Goal: Task Accomplishment & Management: Use online tool/utility

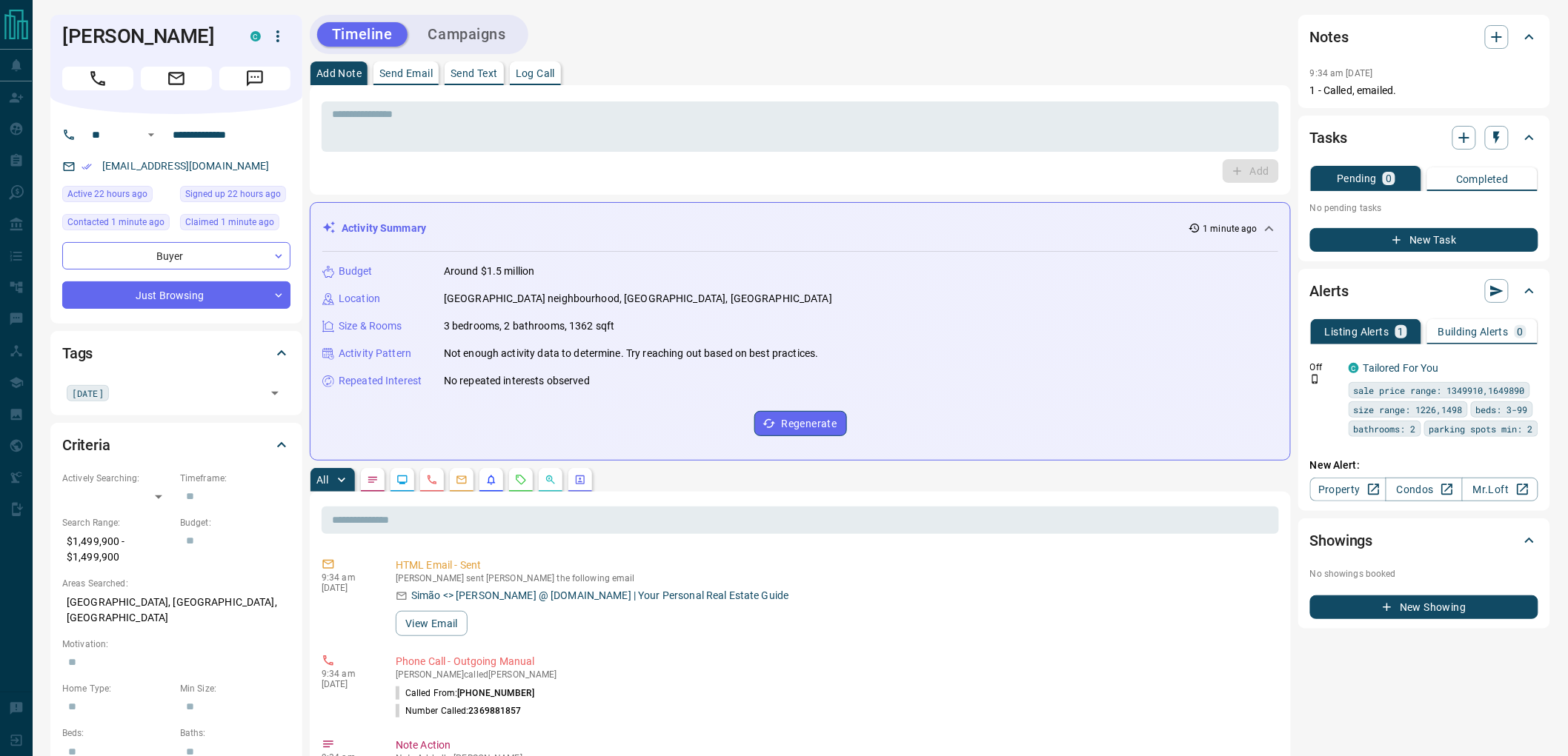
click at [482, 34] on button "Campaigns" at bounding box center [467, 35] width 107 height 24
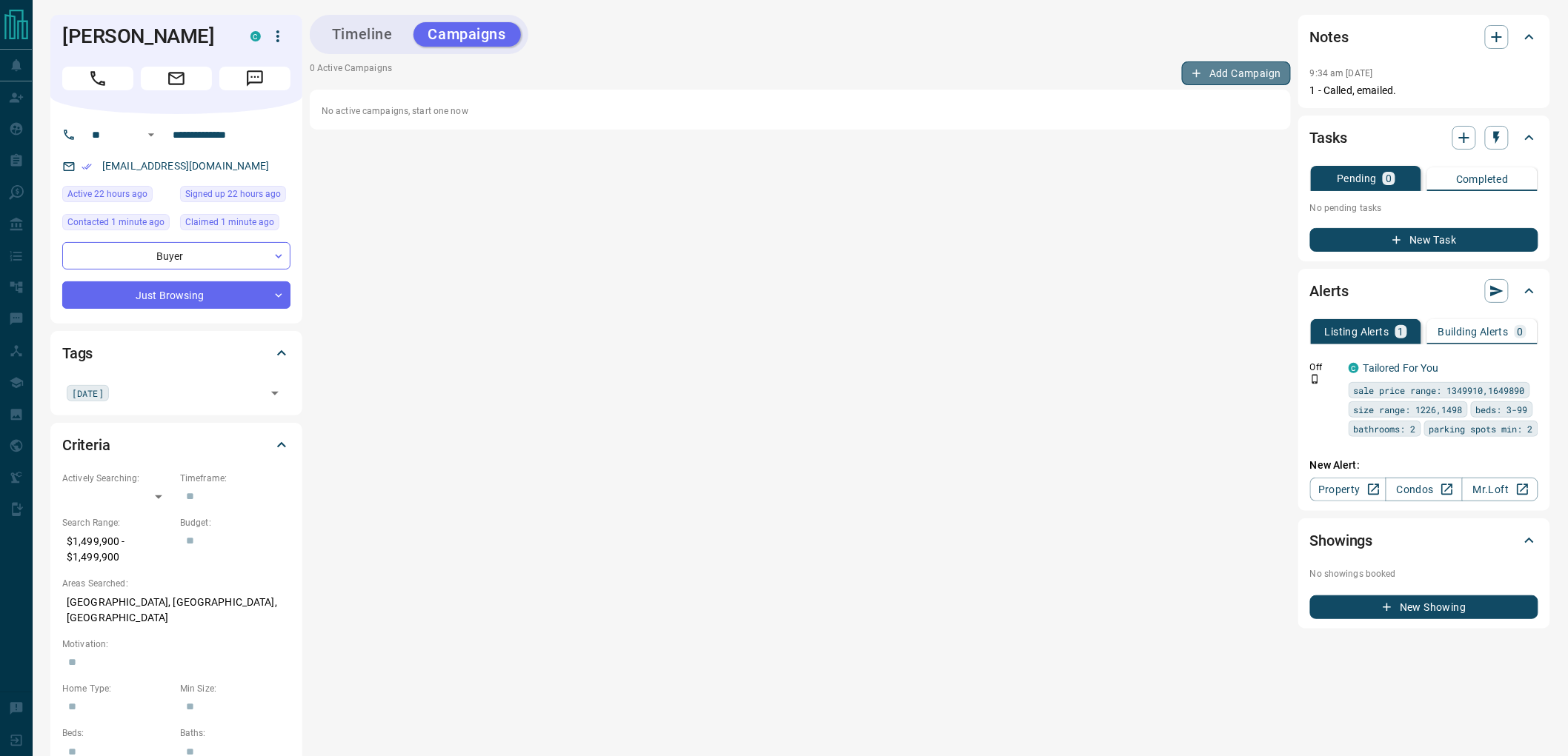
click at [1238, 71] on button "Add Campaign" at bounding box center [1235, 73] width 109 height 24
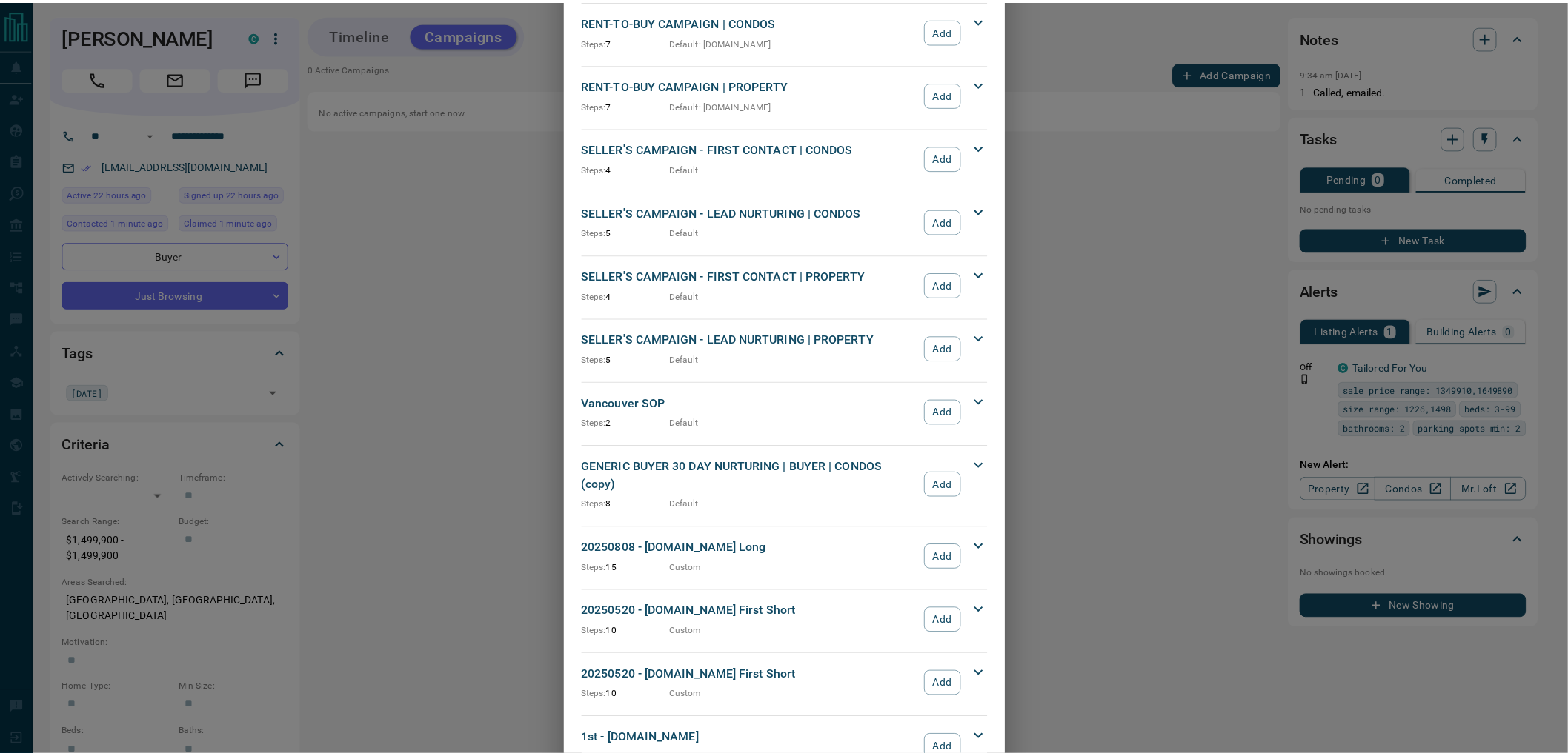
scroll to position [1226, 0]
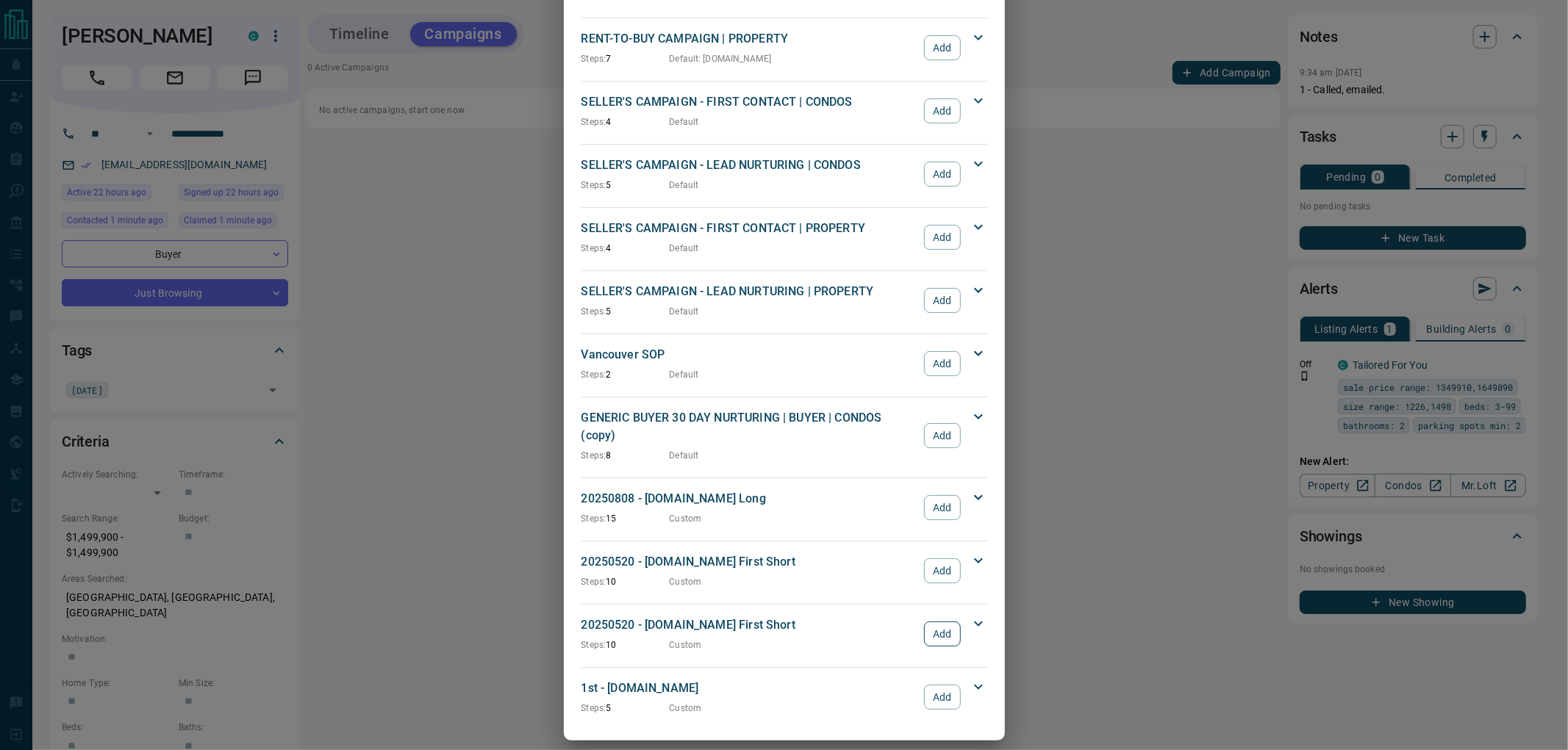
click at [940, 626] on button "Add" at bounding box center [942, 633] width 36 height 25
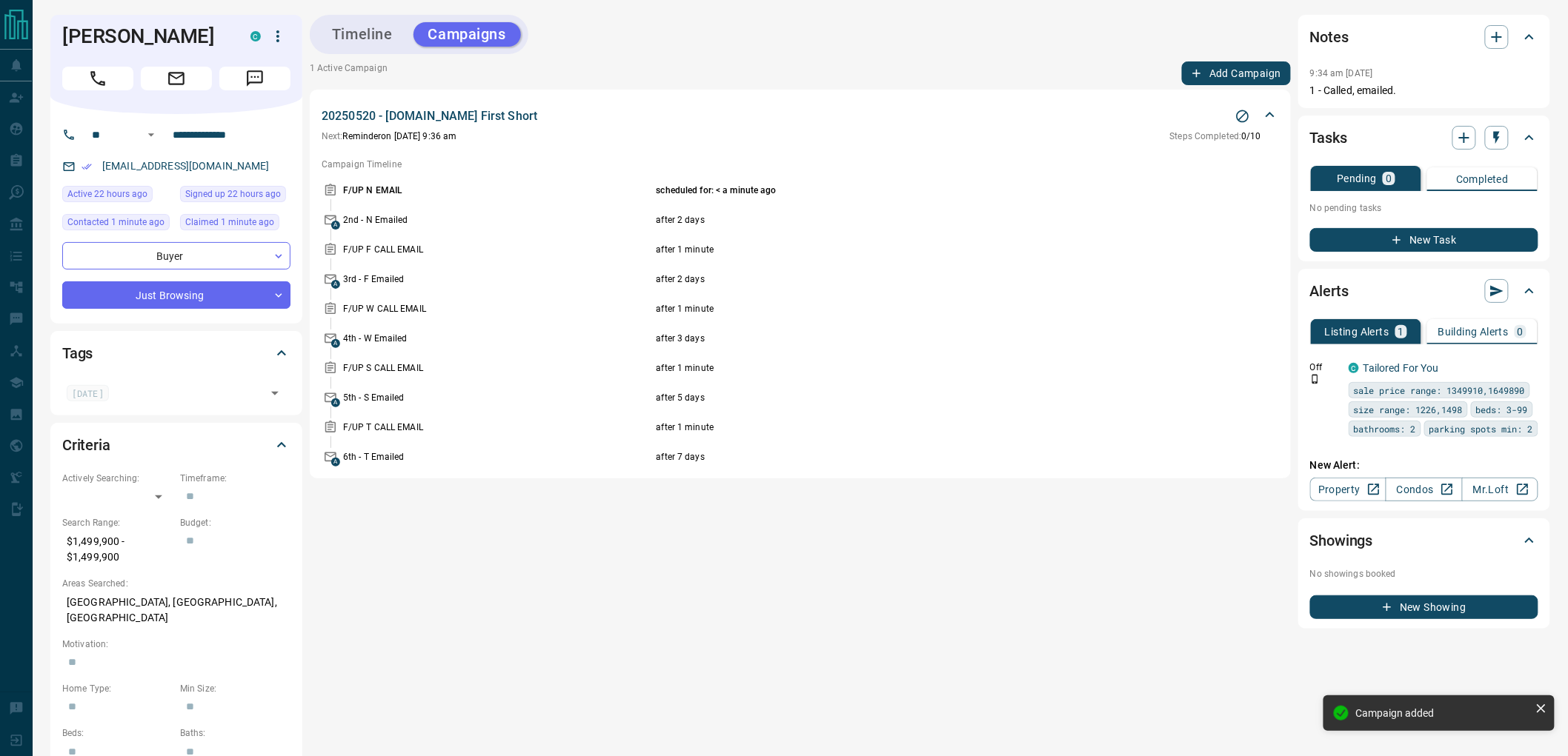
click at [1430, 241] on button "New Task" at bounding box center [1424, 240] width 228 height 24
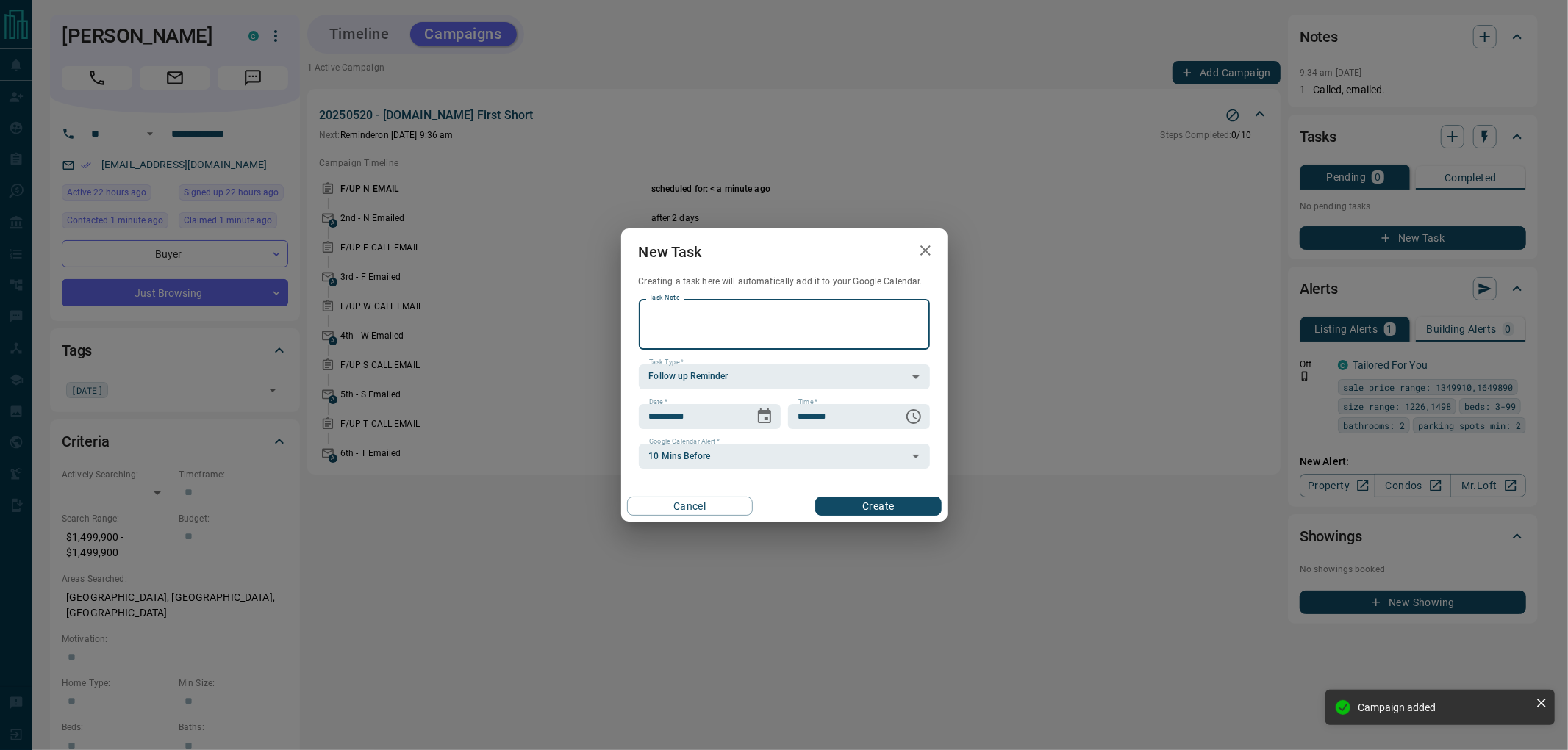
paste textarea "**********"
type textarea "**********"
click at [760, 420] on icon "Choose date, selected date is Sep 14, 2025" at bounding box center [764, 416] width 17 height 17
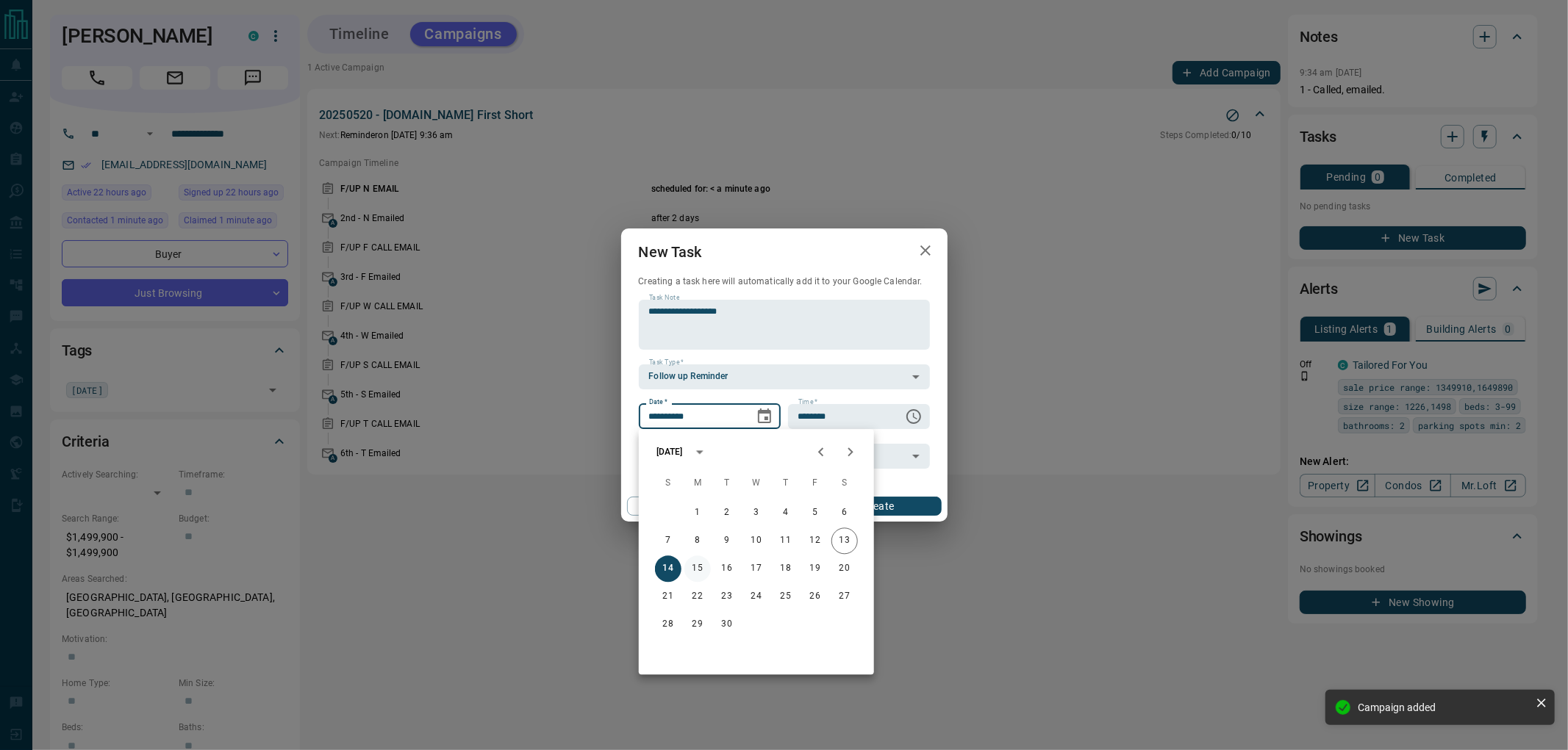
click at [696, 571] on button "15" at bounding box center [698, 569] width 27 height 27
type input "**********"
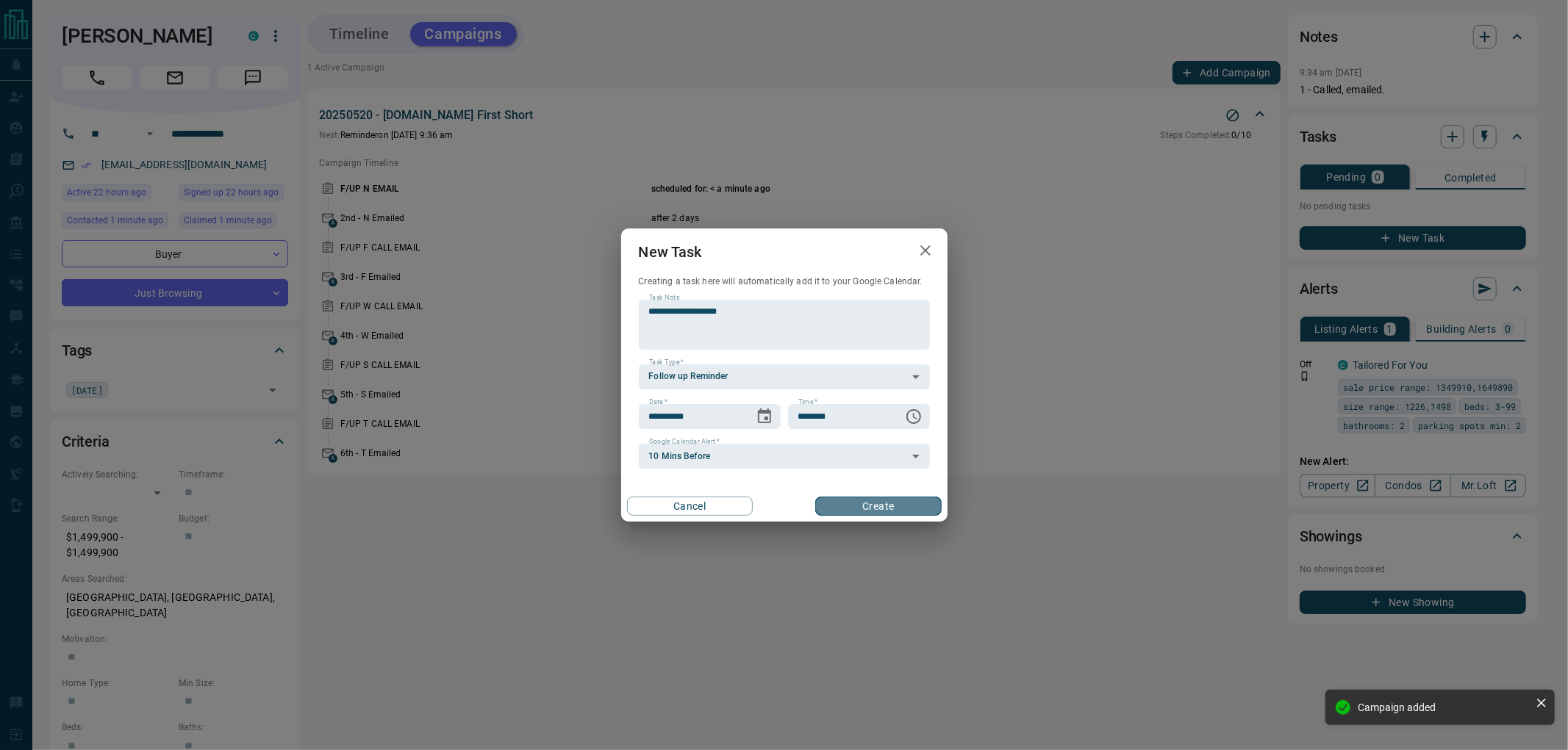
click at [855, 508] on button "Create" at bounding box center [877, 506] width 125 height 19
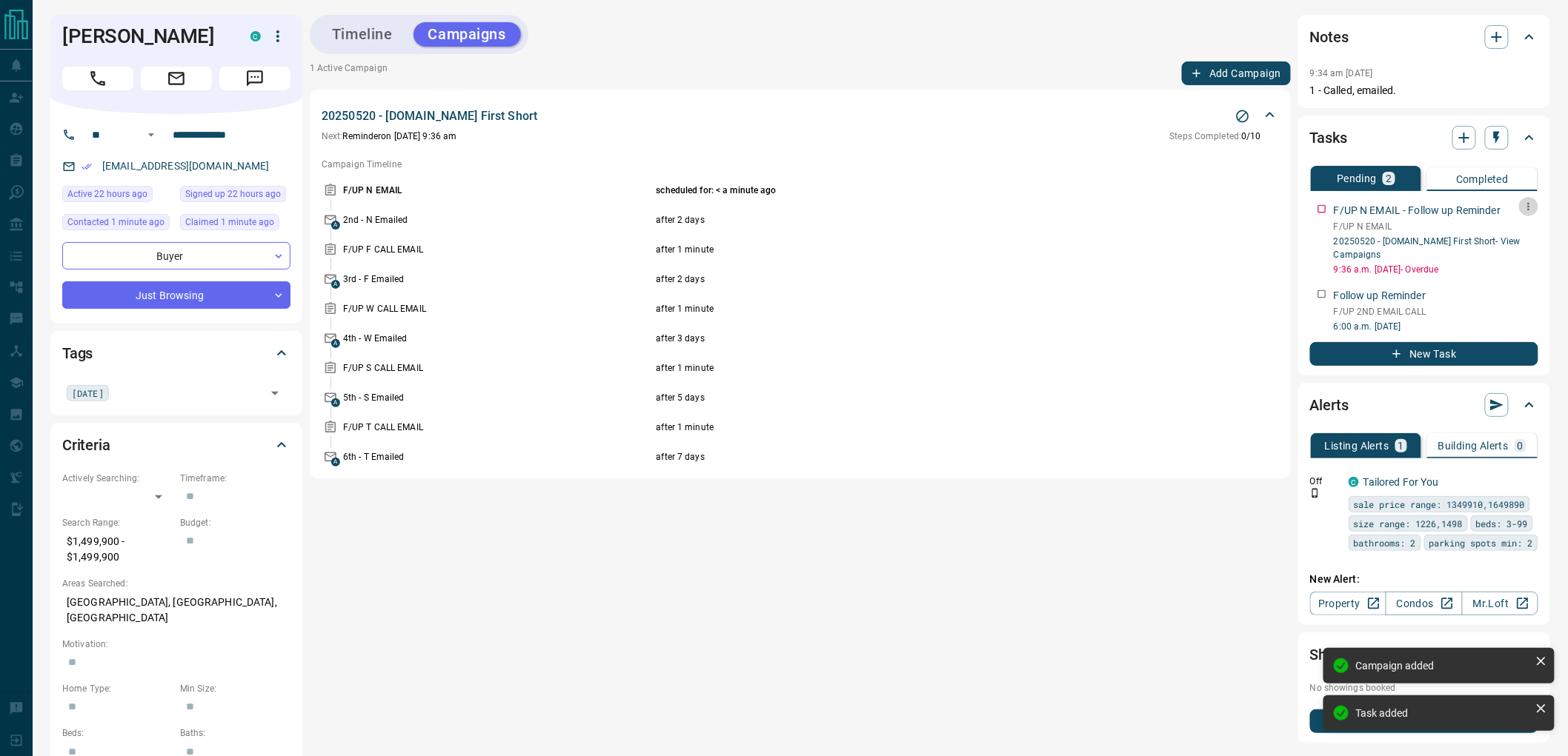
click at [1531, 205] on icon "button" at bounding box center [1529, 206] width 12 height 12
click at [1517, 257] on li "Delete" at bounding box center [1506, 257] width 65 height 23
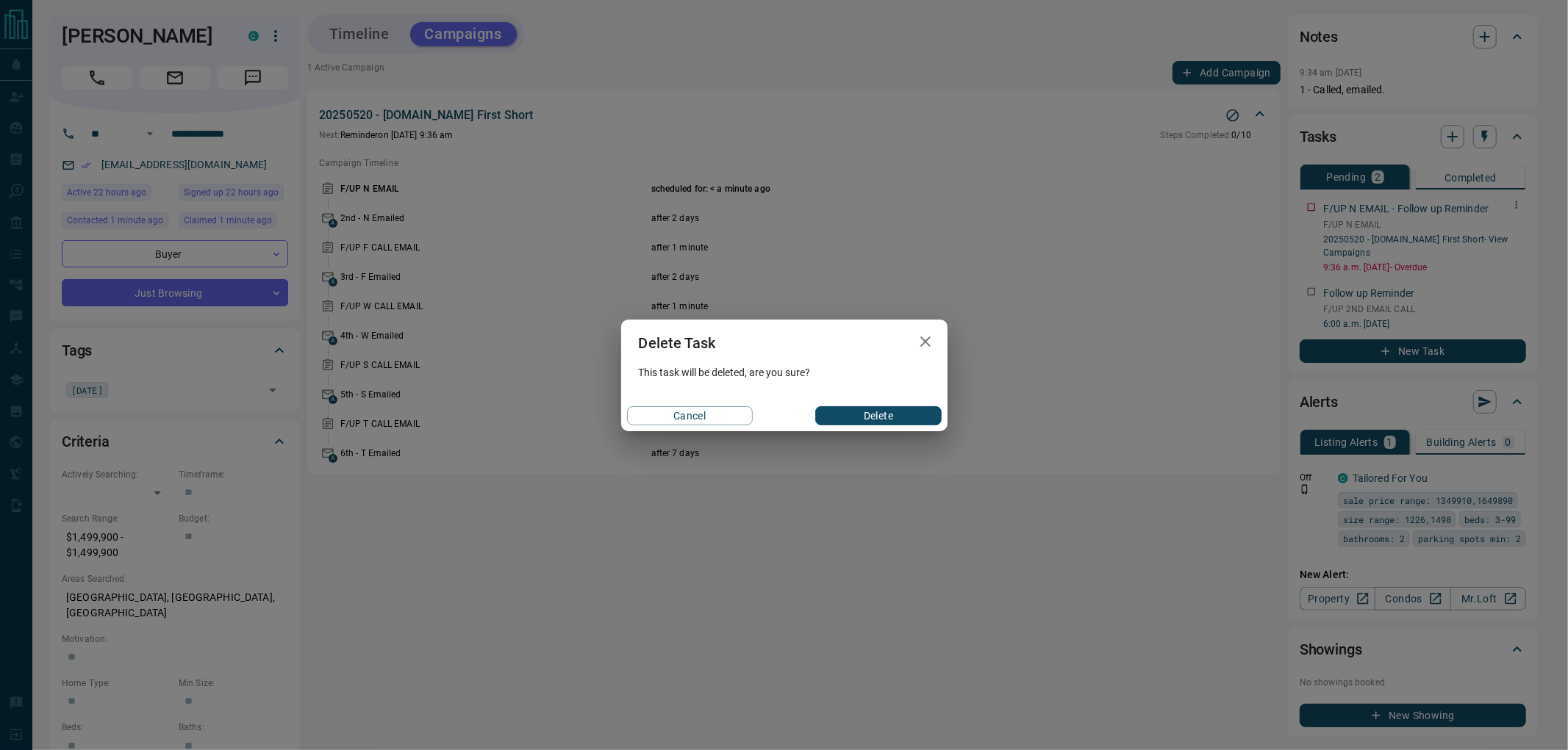
click at [912, 416] on button "Delete" at bounding box center [877, 416] width 125 height 19
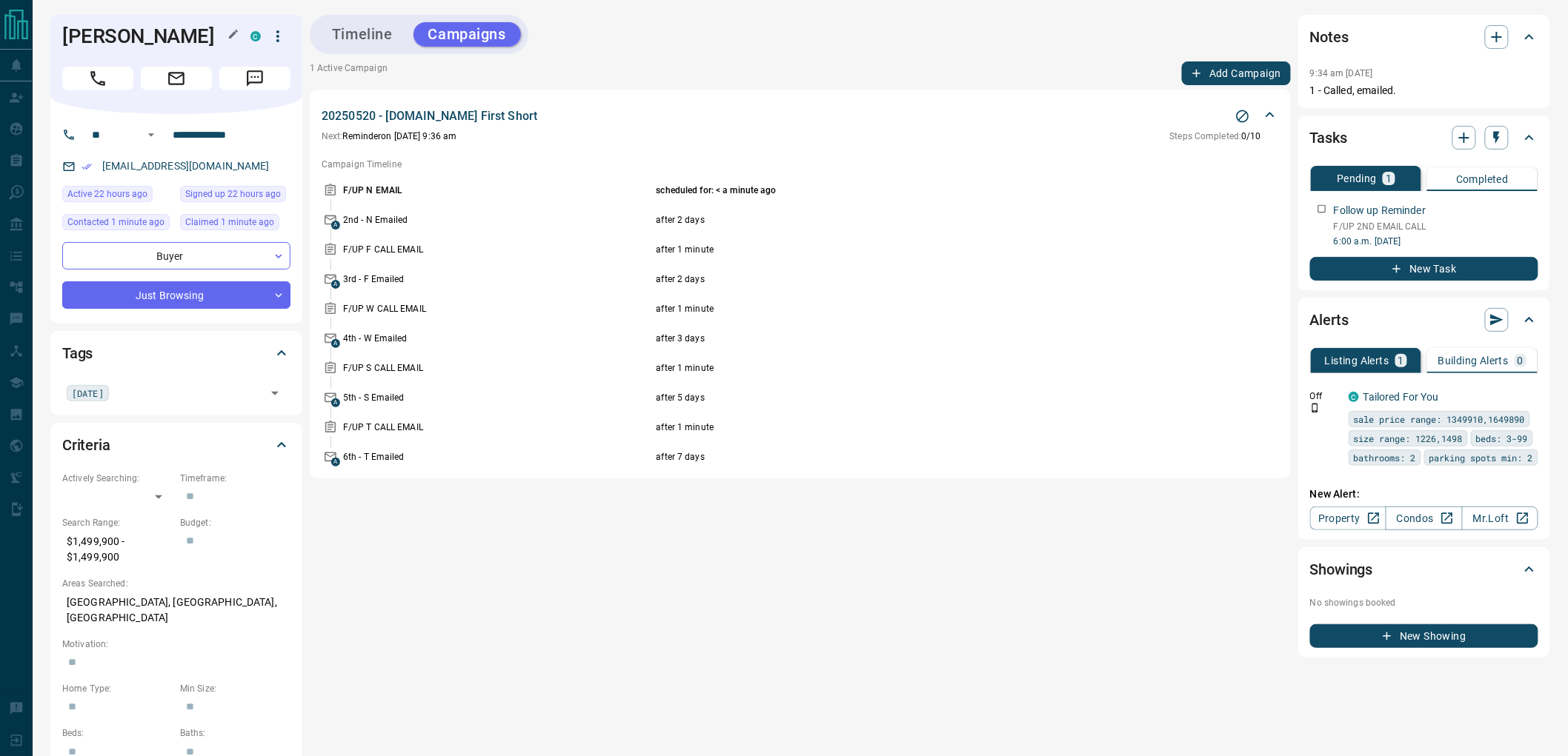
click at [92, 39] on h1 "[PERSON_NAME]" at bounding box center [145, 36] width 166 height 24
drag, startPoint x: 92, startPoint y: 39, endPoint x: 146, endPoint y: 47, distance: 54.6
click at [146, 47] on h1 "[PERSON_NAME]" at bounding box center [145, 36] width 166 height 24
copy h1 "[PERSON_NAME]"
click at [359, 37] on button "Timeline" at bounding box center [362, 35] width 91 height 24
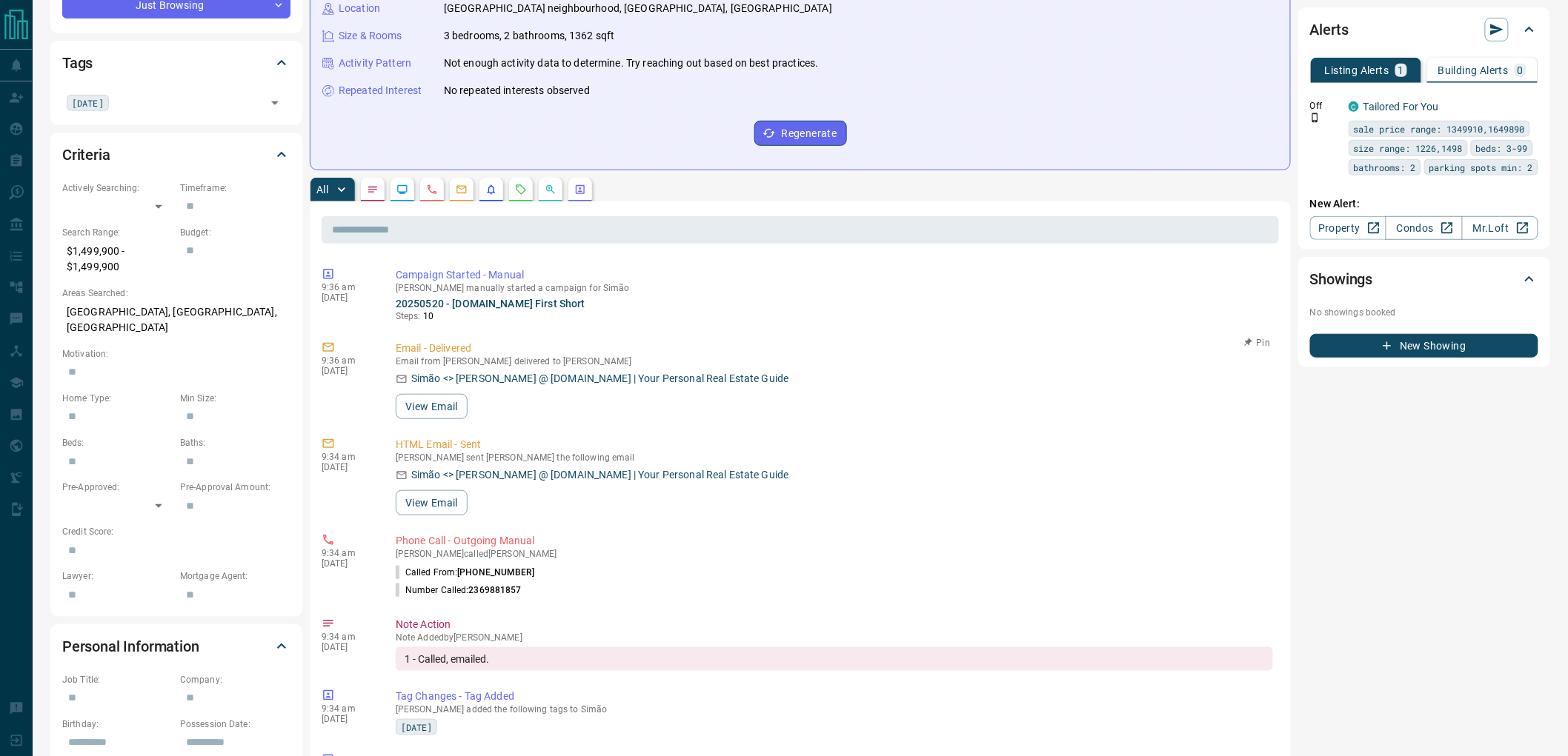
scroll to position [0, 0]
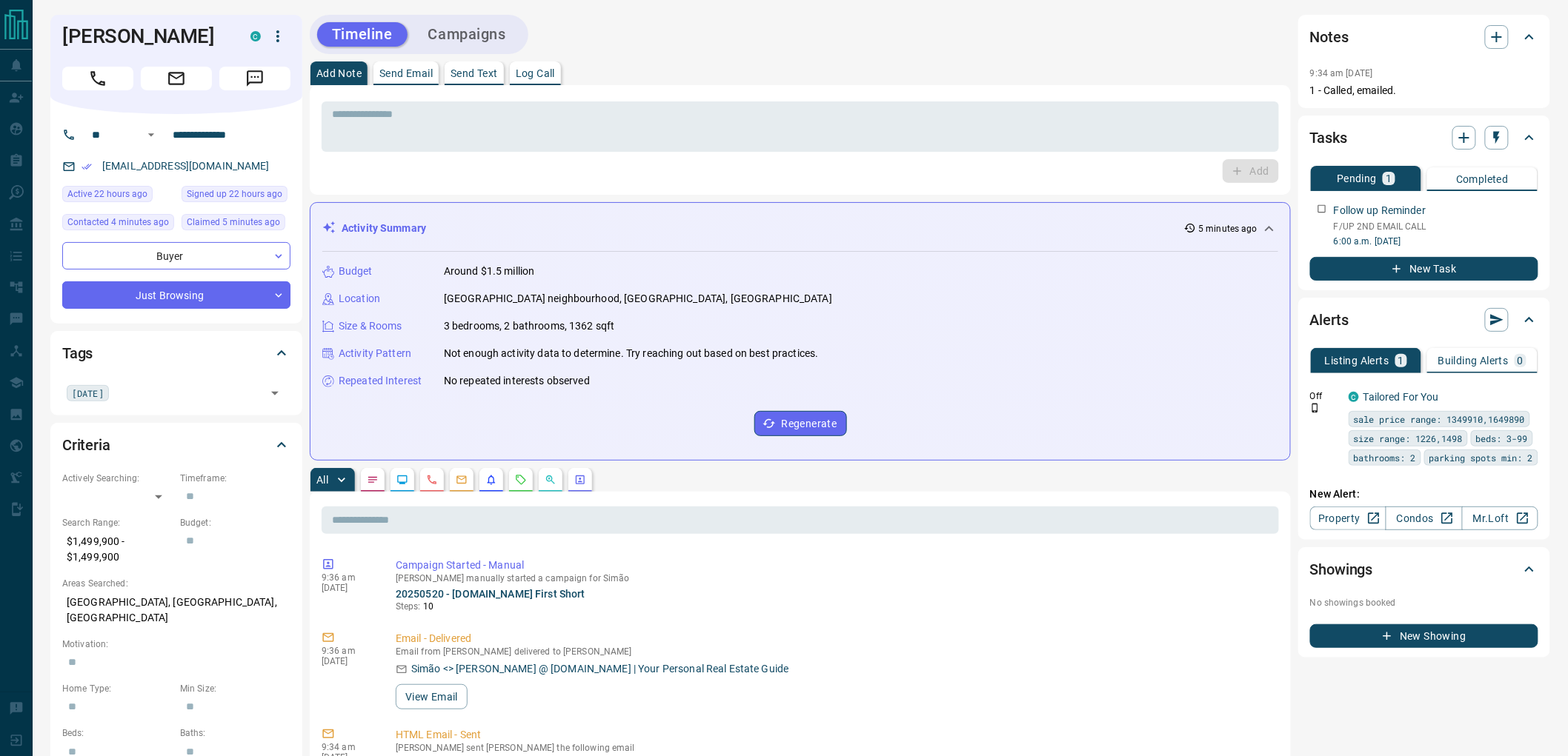
copy h1 "[PERSON_NAME]"
